Goal: Find contact information: Find contact information

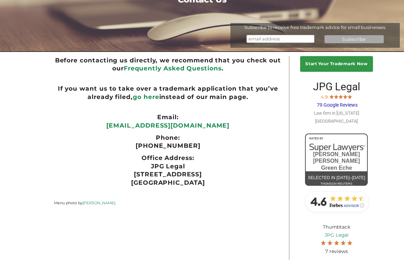
click at [210, 119] on ul "Email:" at bounding box center [168, 117] width 228 height 8
click at [210, 124] on p "[EMAIL_ADDRESS][DOMAIN_NAME]" at bounding box center [168, 125] width 228 height 8
copy div "[EMAIL_ADDRESS][DOMAIN_NAME]"
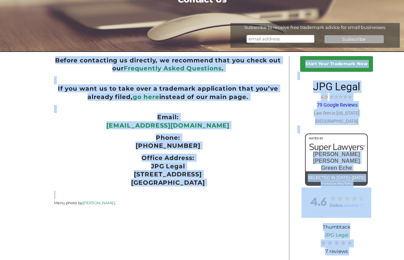
drag, startPoint x: 215, startPoint y: 209, endPoint x: 198, endPoint y: 191, distance: 25.0
click at [198, 191] on div "Start Your Trademark Now JPG Legal 4.9 79 Google Reviews Law firm in [US_STATE]…" at bounding box center [202, 178] width 404 height 249
copy div "Start Your Trademark Now JPG Legal 4.9 79 Google Reviews Law firm in [US_STATE]…"
click at [265, 139] on ul "Phone:" at bounding box center [168, 138] width 228 height 8
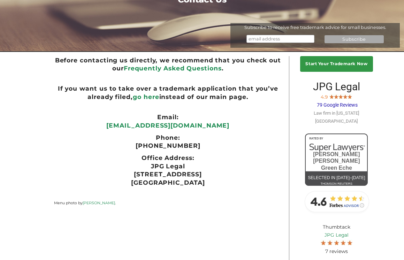
click at [265, 139] on ul "Phone:" at bounding box center [168, 138] width 228 height 8
